Goal: Find contact information: Find contact information

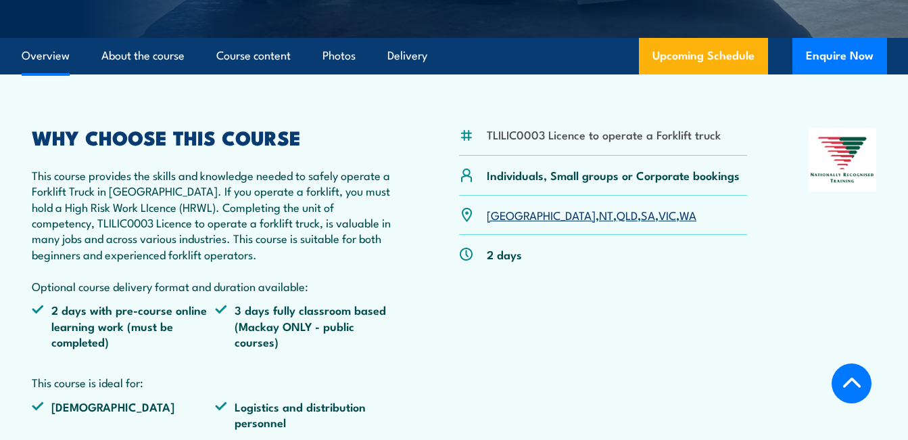
scroll to position [264, 0]
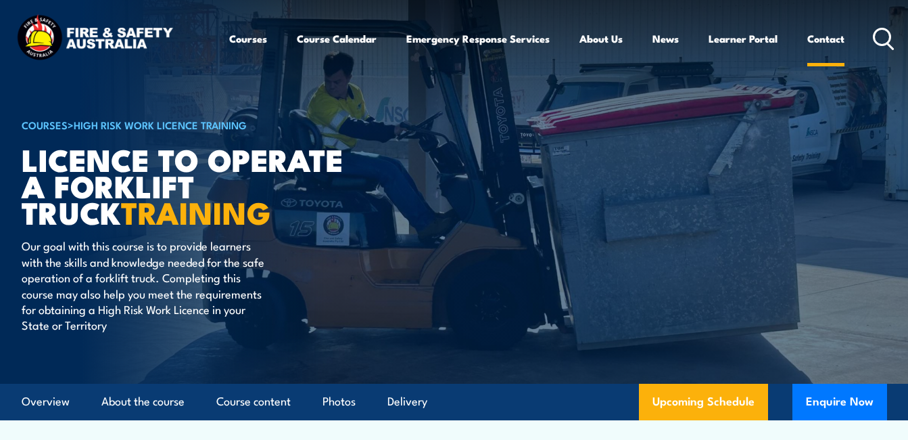
click at [828, 36] on link "Contact" at bounding box center [825, 38] width 37 height 32
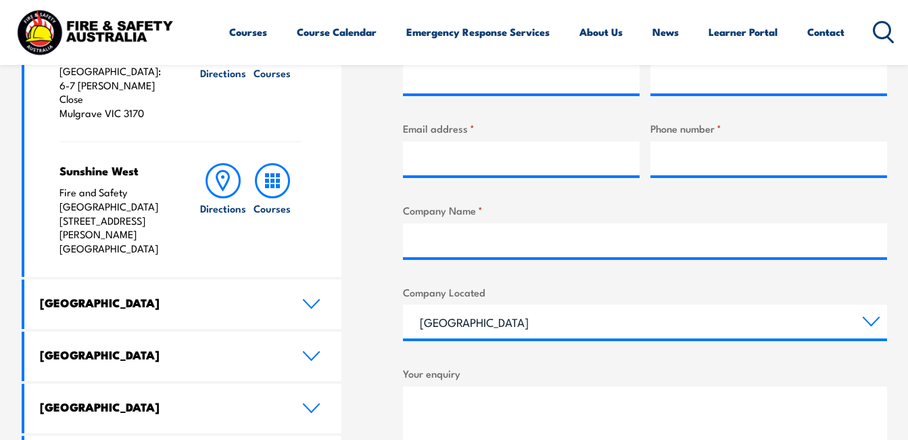
scroll to position [550, 0]
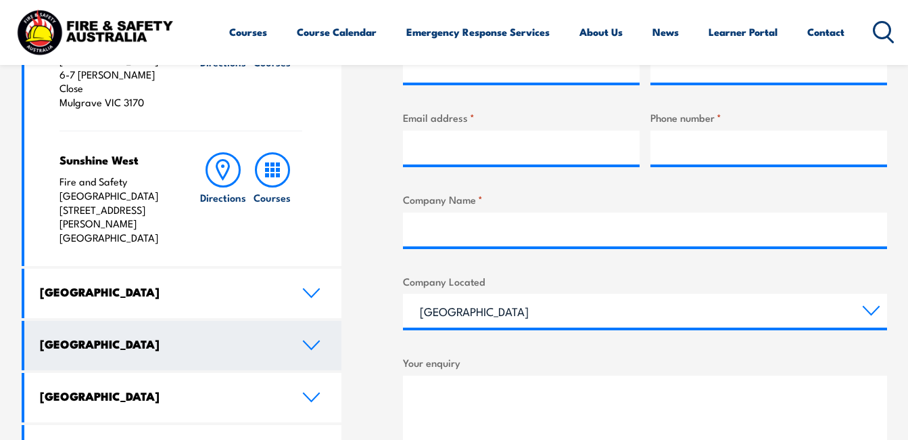
click at [310, 339] on icon at bounding box center [311, 344] width 18 height 11
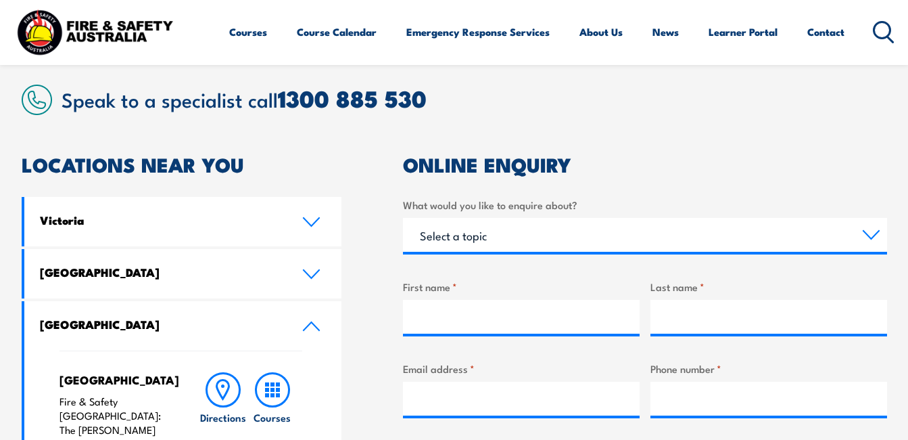
scroll to position [126, 0]
